Goal: Use online tool/utility: Utilize a website feature to perform a specific function

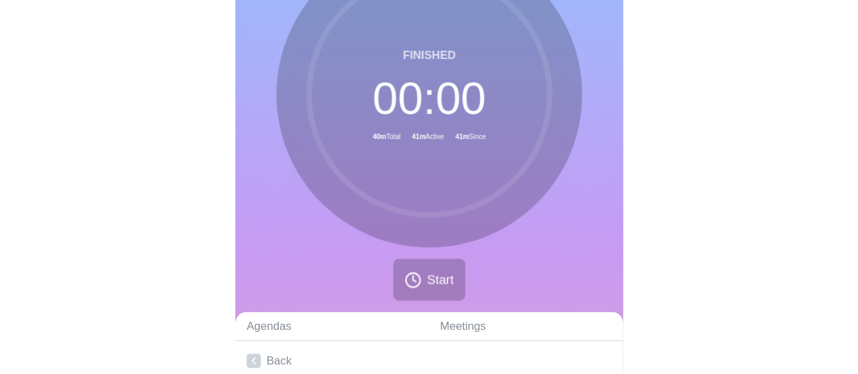
scroll to position [54, 0]
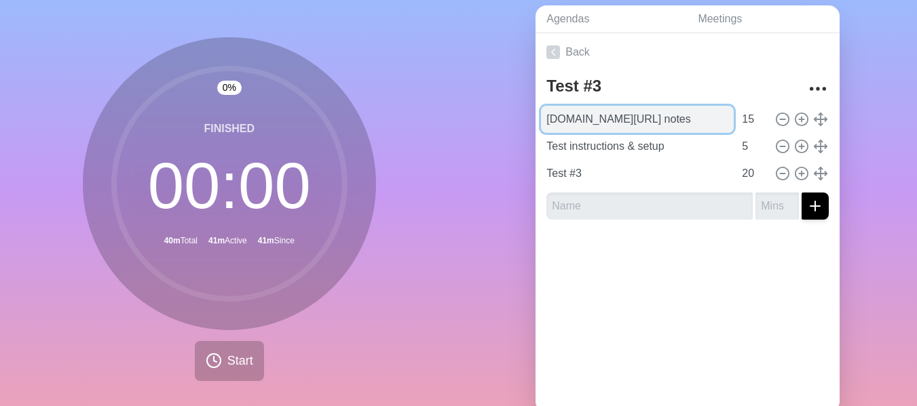
click at [548, 123] on input "[DOMAIN_NAME][URL] notes" at bounding box center [637, 119] width 193 height 27
type input "FAFO#1"
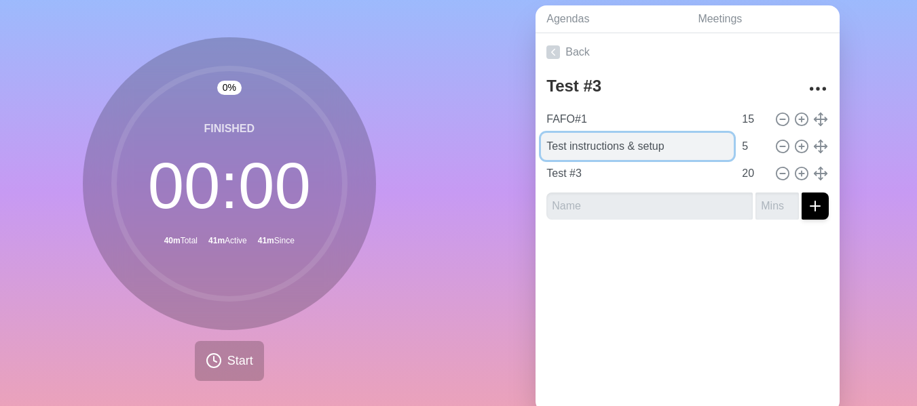
click at [598, 146] on input "Test instructions & setup" at bounding box center [637, 146] width 193 height 27
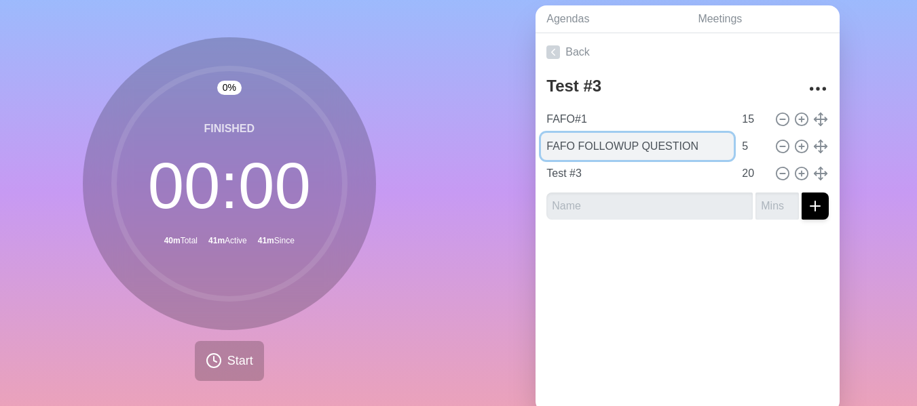
click at [567, 146] on input "FAFO FOLLOWUP QUESTION" at bounding box center [637, 146] width 193 height 27
type input "FAFO #1 FOLLOWUP QUESTION"
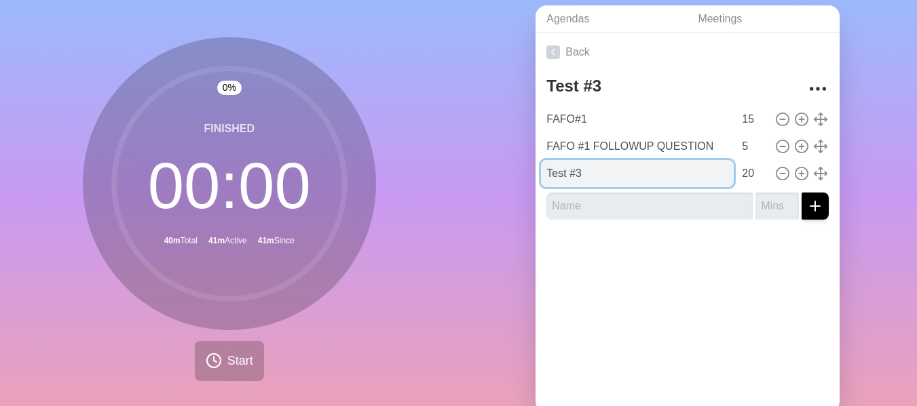
click at [581, 175] on input "Test #3" at bounding box center [637, 173] width 193 height 27
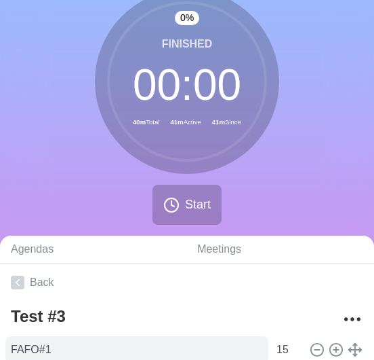
type input "PROJECT WORK"
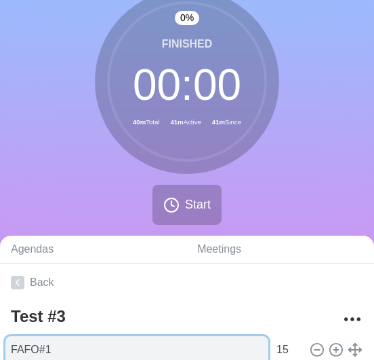
click at [37, 353] on input "FAFO#1" at bounding box center [136, 349] width 263 height 27
click at [34, 353] on input "FAFO#1" at bounding box center [136, 349] width 263 height 27
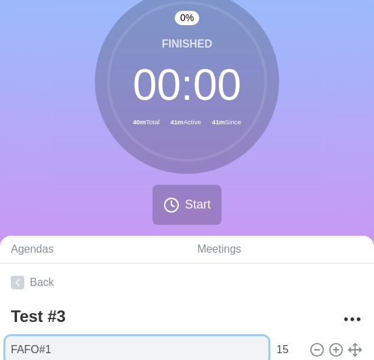
click at [34, 353] on input "FAFO#1" at bounding box center [136, 349] width 263 height 27
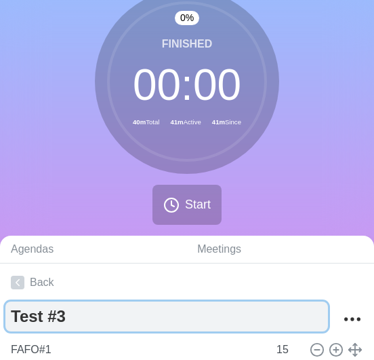
click at [49, 307] on textarea "Test #3" at bounding box center [166, 316] width 323 height 30
click at [47, 305] on textarea "Test #3" at bounding box center [166, 316] width 323 height 30
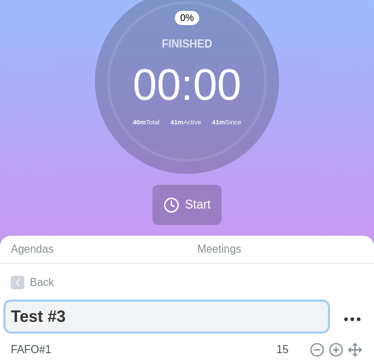
paste textarea "FAFO#1"
type textarea "FAFO#1"
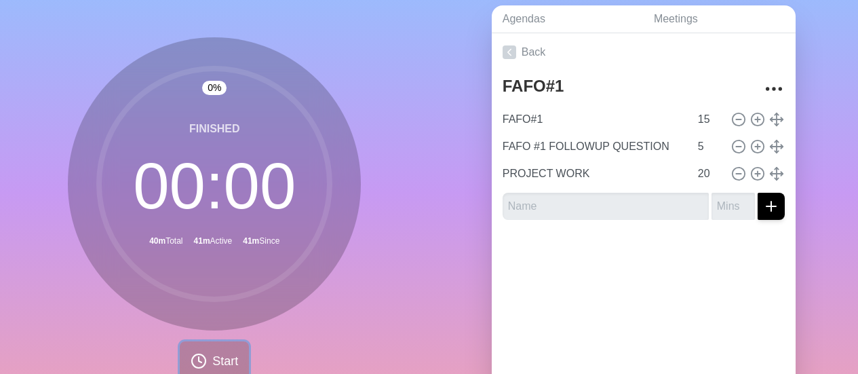
click at [206, 362] on button "Start" at bounding box center [214, 361] width 69 height 40
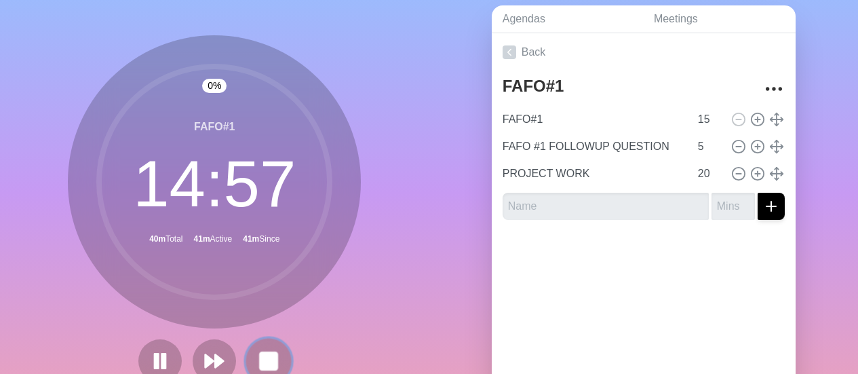
click at [269, 343] on button at bounding box center [268, 360] width 45 height 45
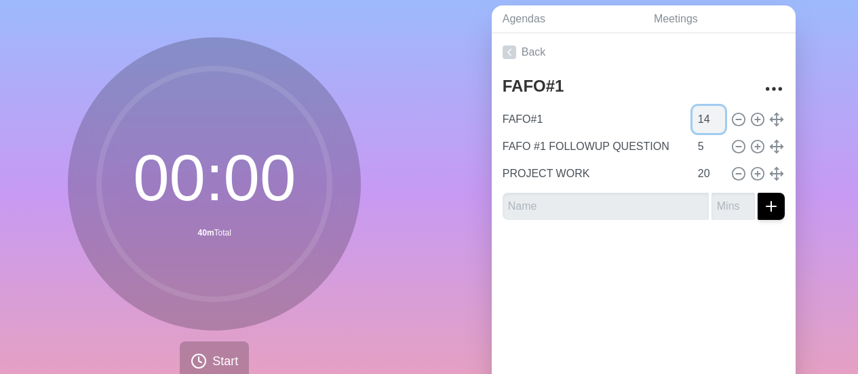
click at [708, 126] on input "14" at bounding box center [709, 119] width 33 height 27
click at [707, 126] on input "13" at bounding box center [709, 119] width 33 height 27
click at [706, 125] on input "12" at bounding box center [709, 119] width 33 height 27
click at [706, 125] on input "11" at bounding box center [709, 119] width 33 height 27
click at [706, 125] on input "10" at bounding box center [709, 119] width 33 height 27
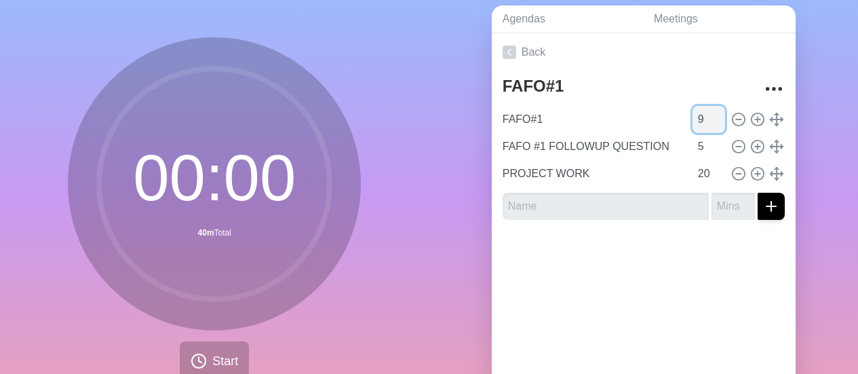
click at [706, 125] on input "9" at bounding box center [709, 119] width 33 height 27
type input "8"
click at [706, 125] on input "8" at bounding box center [709, 119] width 33 height 27
click at [233, 361] on span "Start" at bounding box center [225, 361] width 26 height 18
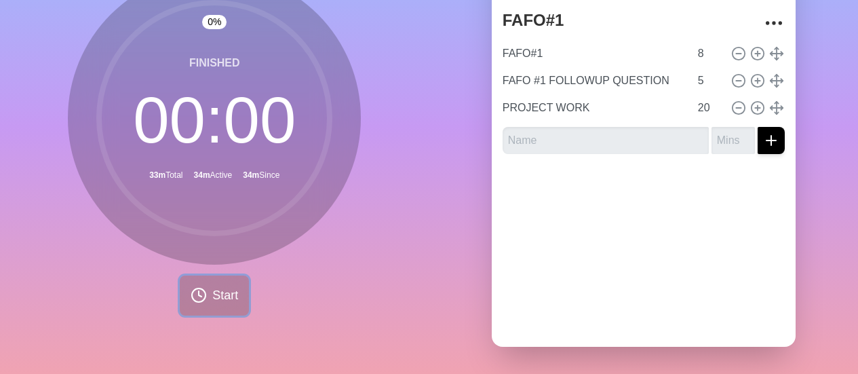
click at [203, 302] on button "Start" at bounding box center [214, 295] width 69 height 40
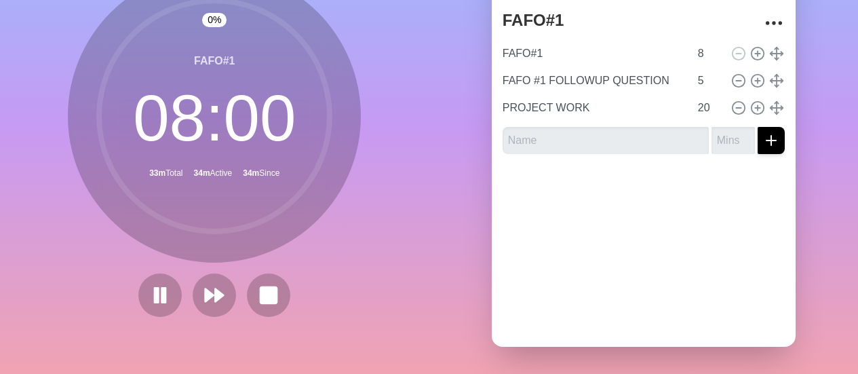
scroll to position [120, 0]
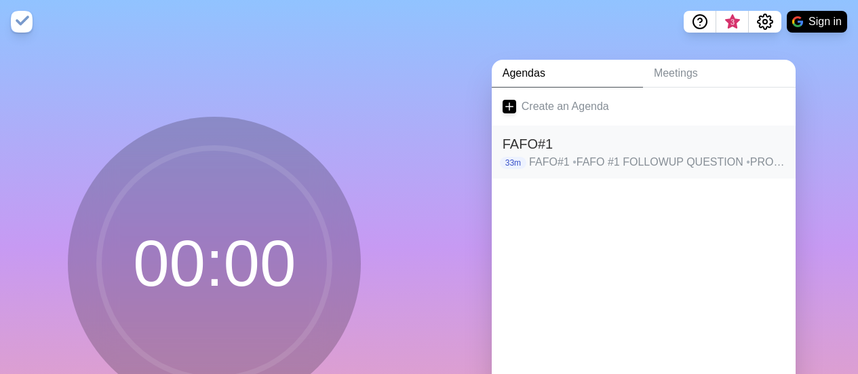
click at [524, 138] on h2 "FAFO#1" at bounding box center [644, 144] width 282 height 20
